Goal: Transaction & Acquisition: Purchase product/service

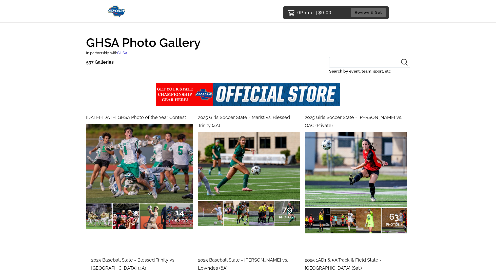
click at [317, 118] on span "2025 Girls Soccer State - [PERSON_NAME] vs. GAC (Private)" at bounding box center [353, 120] width 97 height 13
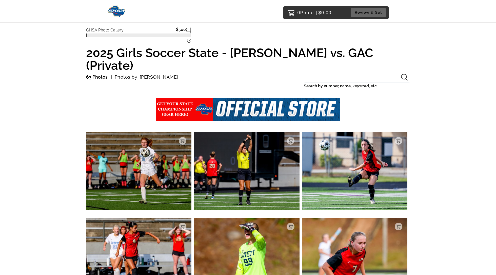
scroll to position [11, 0]
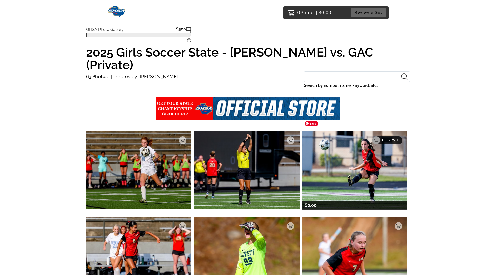
click at [395, 138] on p "Add to Cart" at bounding box center [391, 140] width 18 height 4
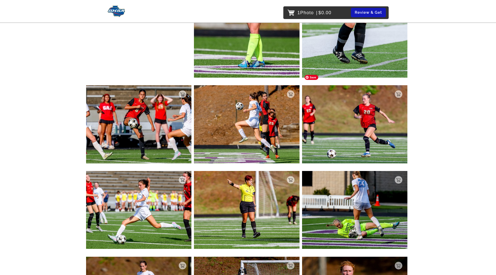
scroll to position [293, 0]
